Goal: Check status: Check status

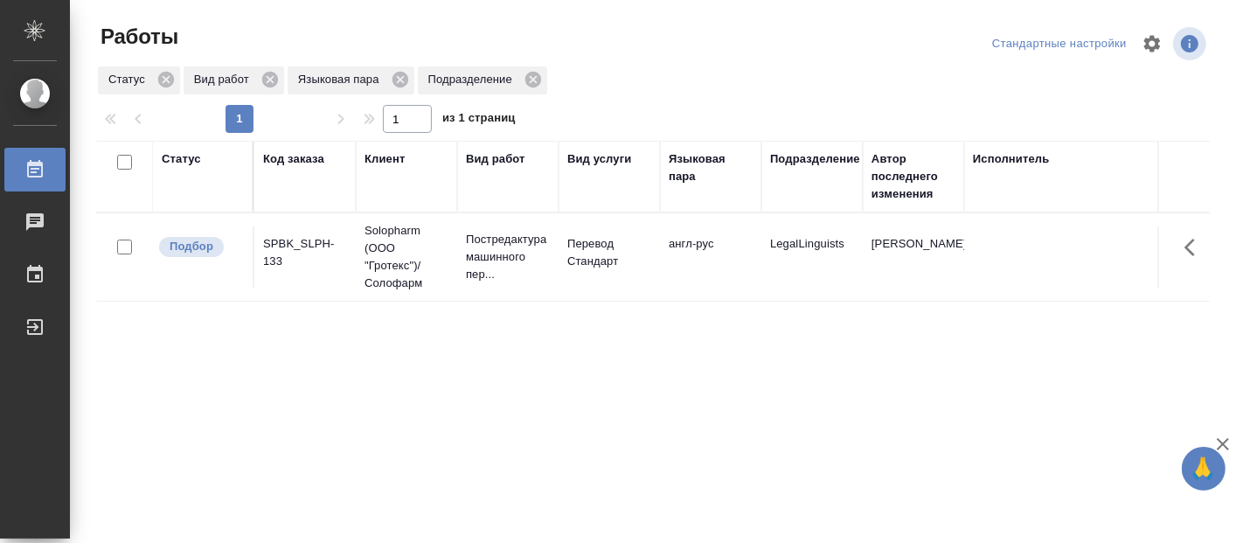
click at [229, 316] on div "Статус Код заказа Клиент Вид работ Вид услуги Языковая пара Подразделение Автор…" at bounding box center [653, 455] width 1114 height 629
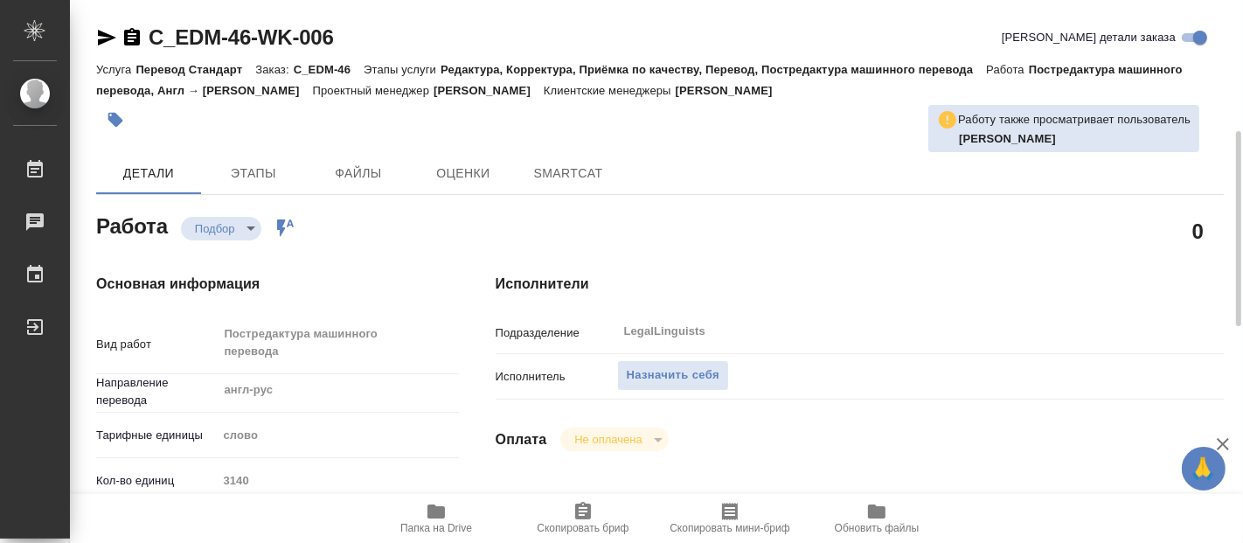
type textarea "x"
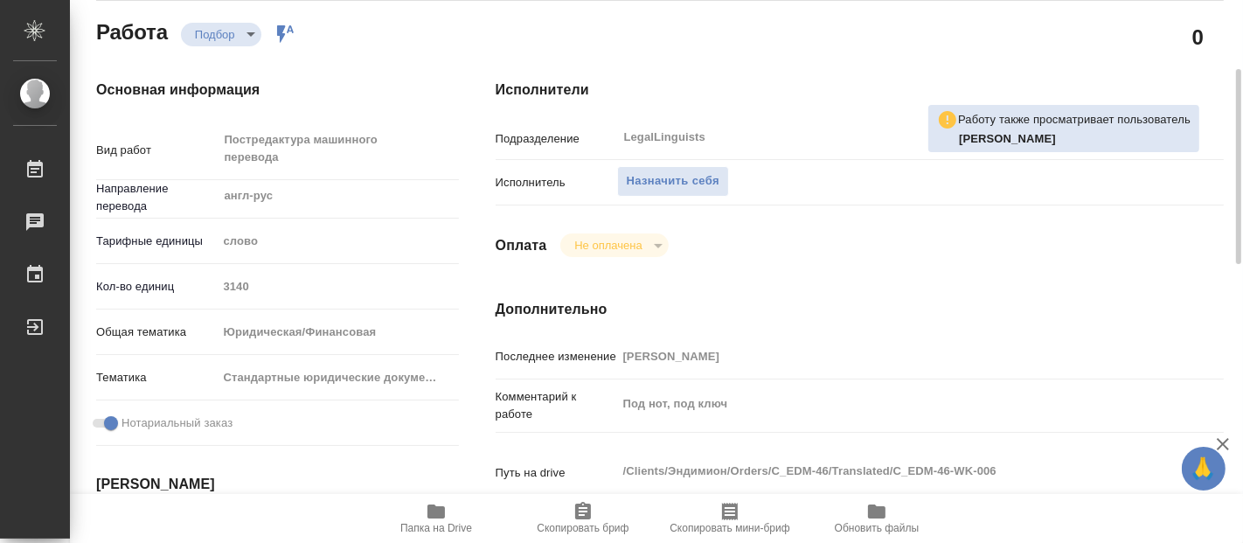
scroll to position [291, 0]
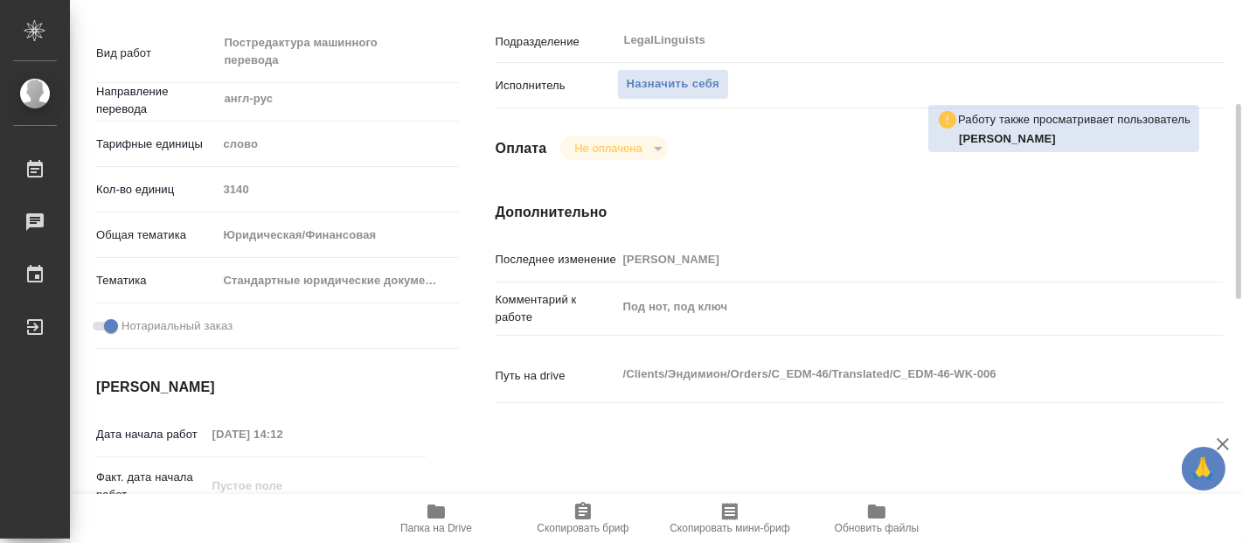
type textarea "x"
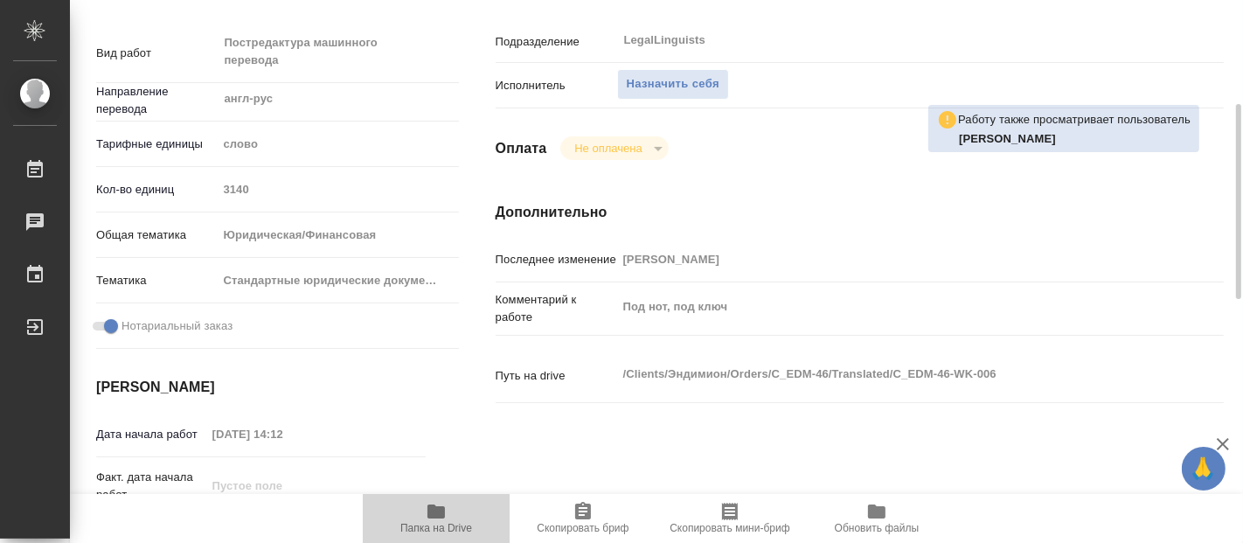
click at [433, 520] on icon "button" at bounding box center [436, 511] width 21 height 21
type textarea "x"
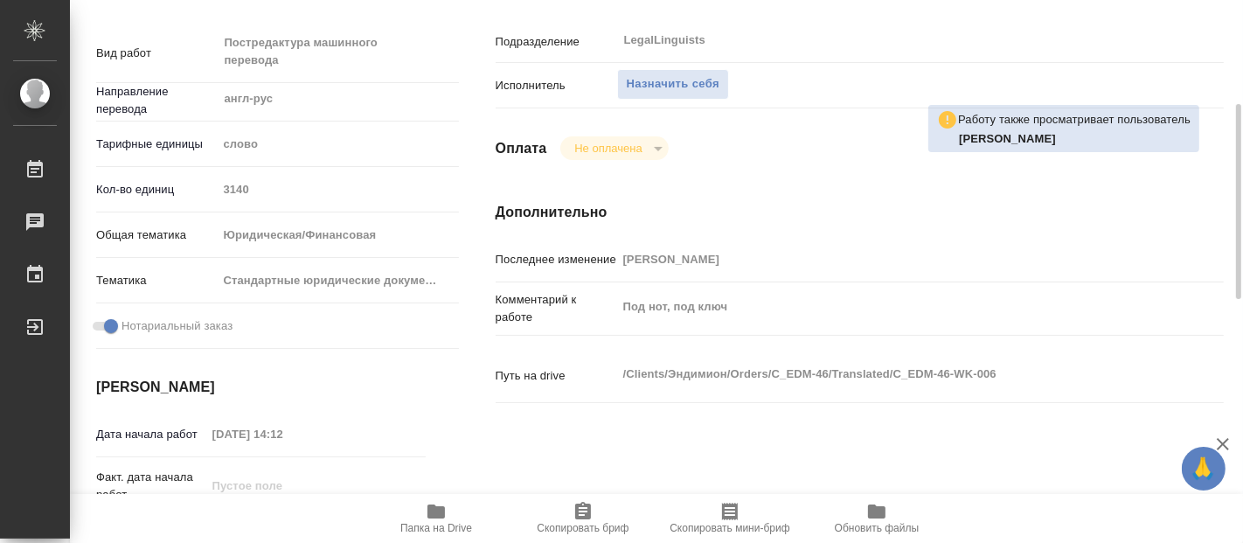
type textarea "x"
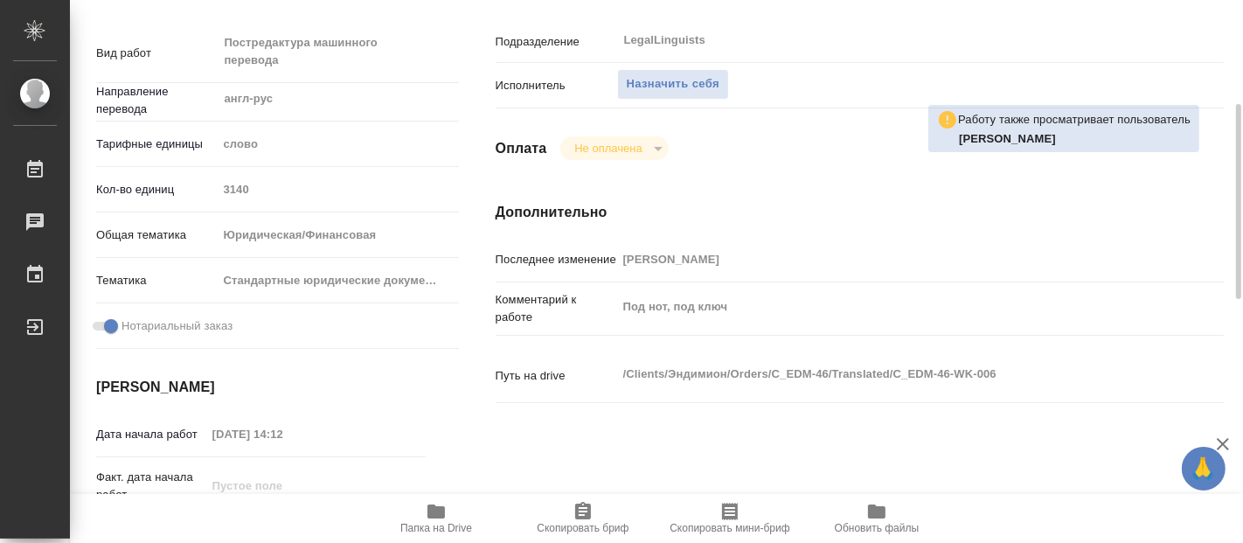
type textarea "x"
